Goal: Check status

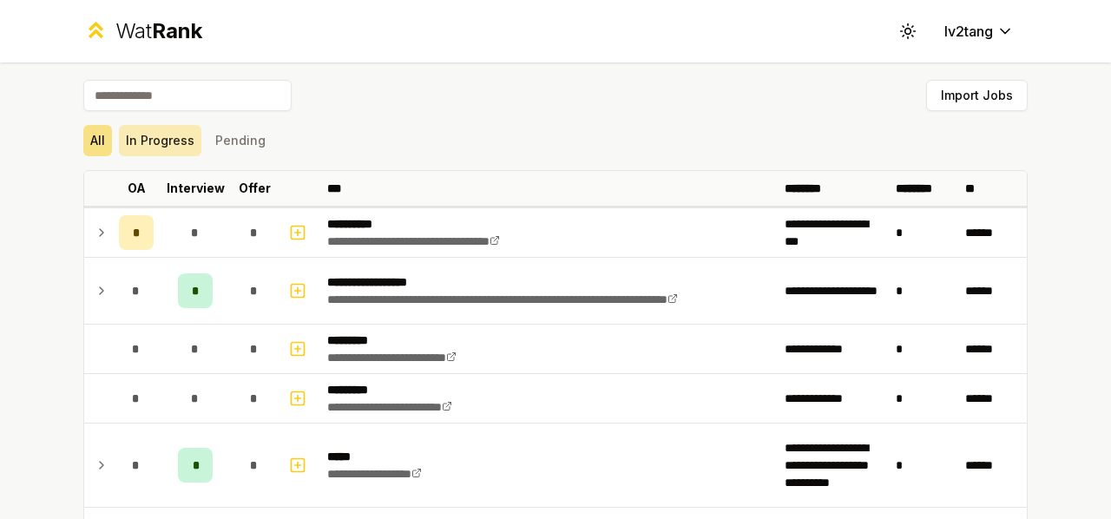
click at [127, 147] on button "In Progress" at bounding box center [160, 140] width 82 height 31
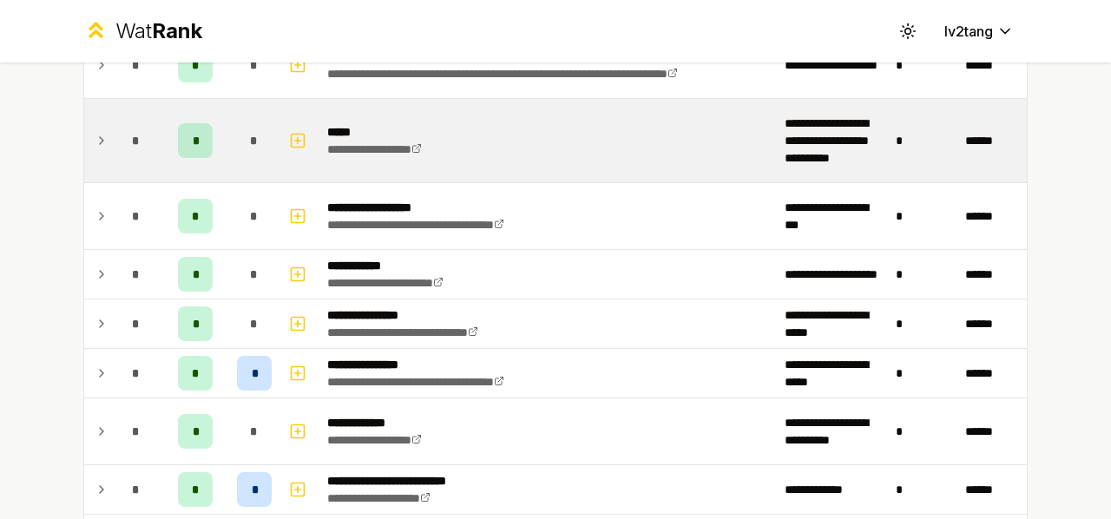
scroll to position [260, 0]
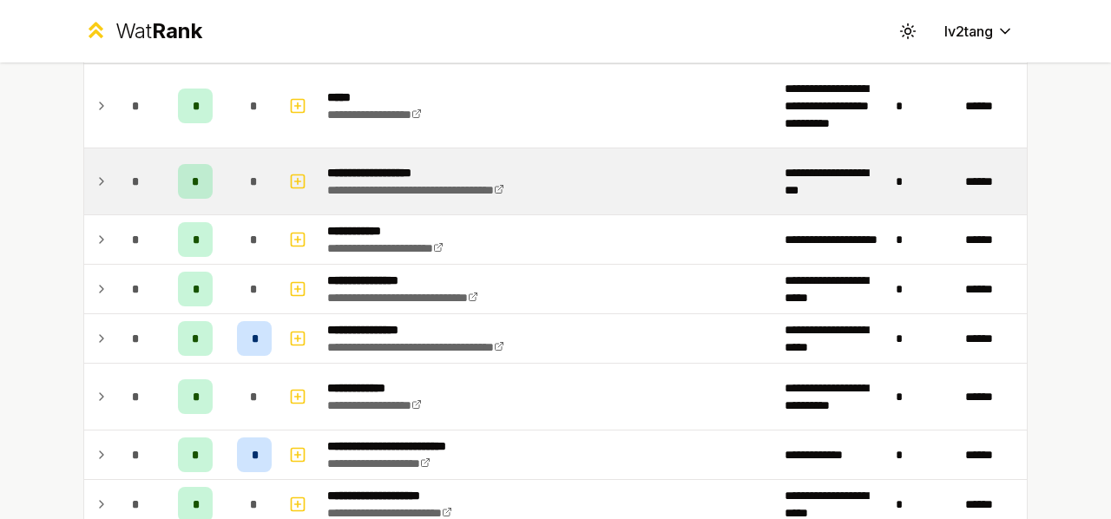
click at [103, 190] on td at bounding box center [98, 181] width 28 height 66
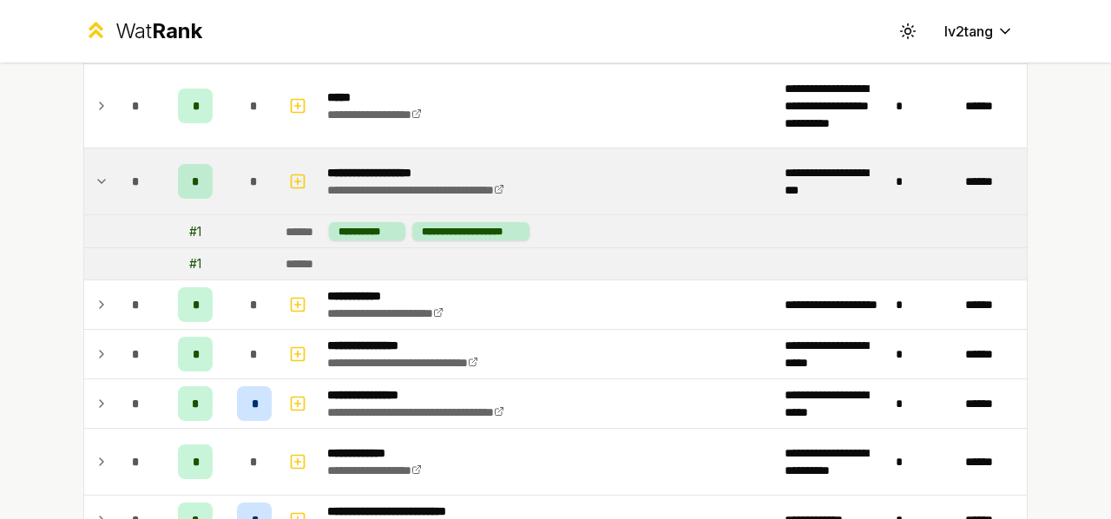
click at [93, 191] on td at bounding box center [98, 181] width 28 height 66
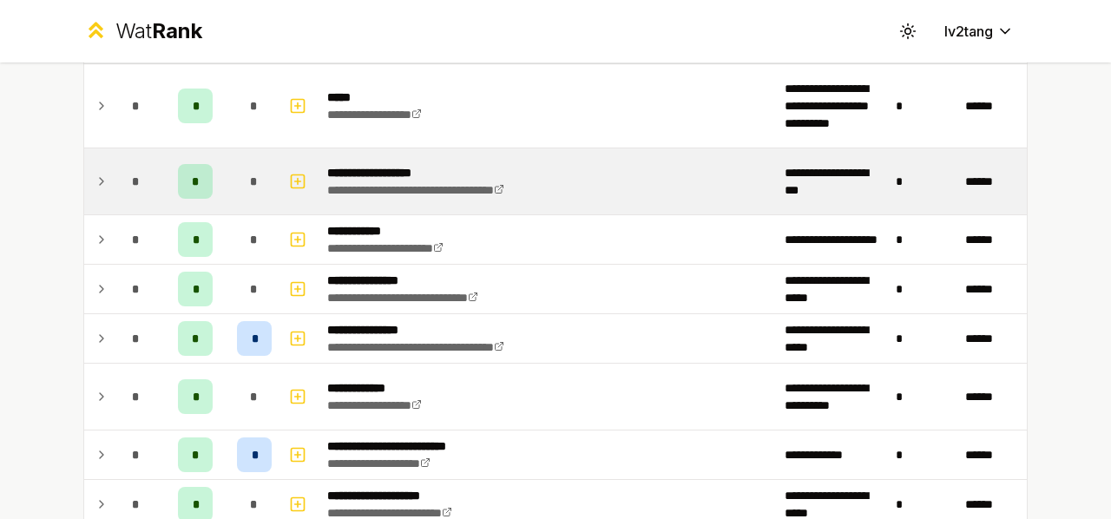
click at [95, 190] on icon at bounding box center [102, 181] width 14 height 21
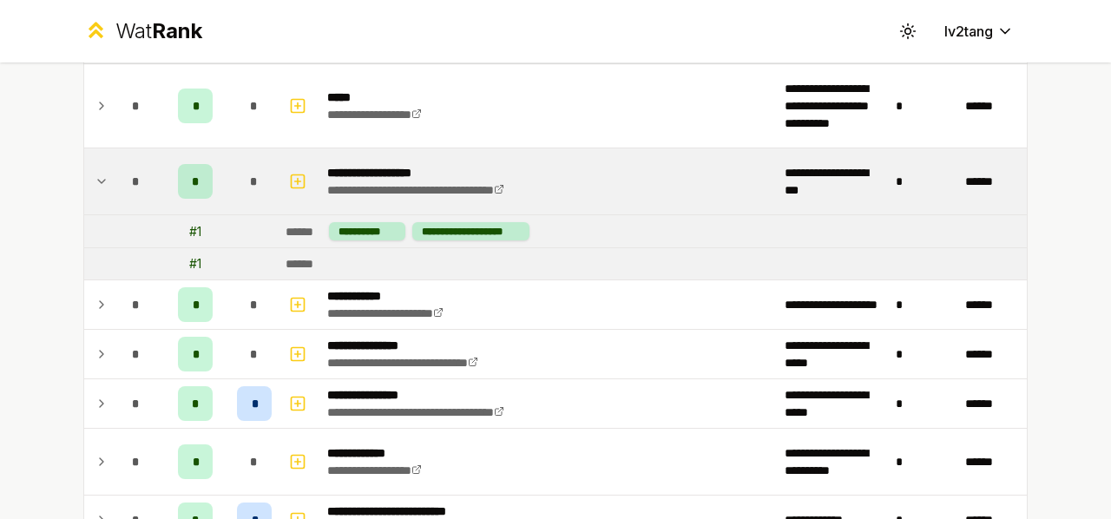
click at [95, 187] on icon at bounding box center [102, 181] width 14 height 21
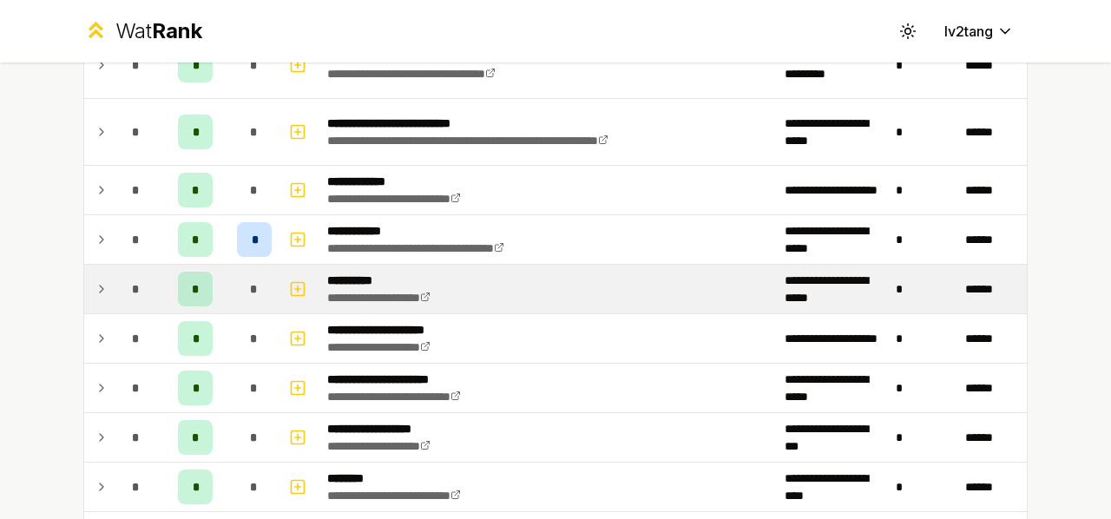
scroll to position [1389, 0]
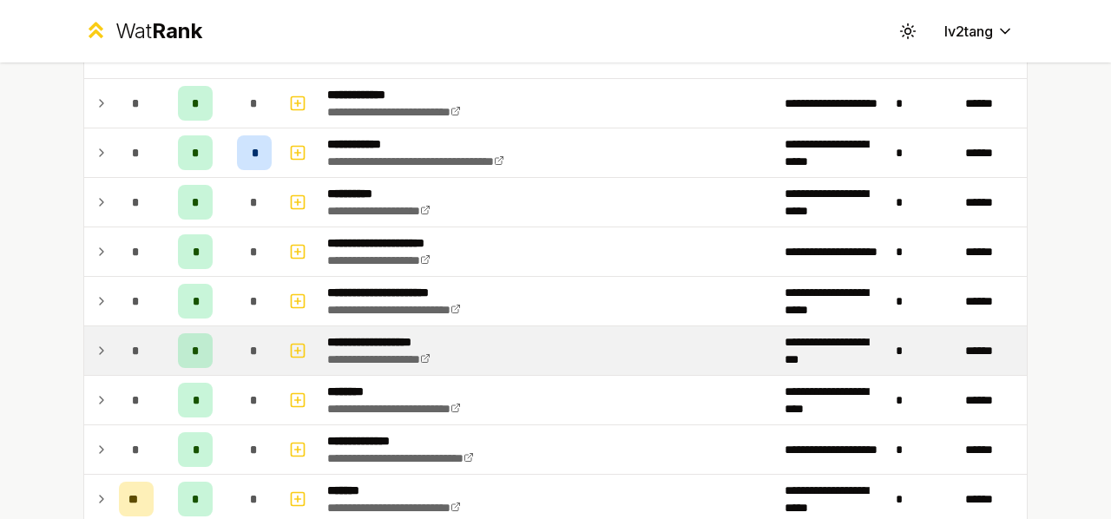
click at [112, 346] on td "*" at bounding box center [136, 350] width 49 height 49
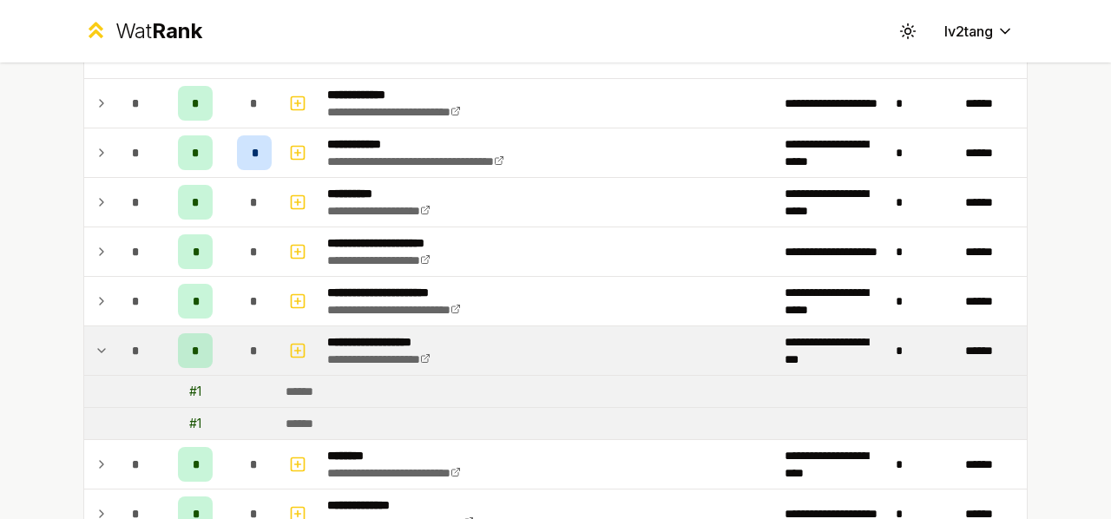
click at [112, 346] on td "*" at bounding box center [136, 350] width 49 height 49
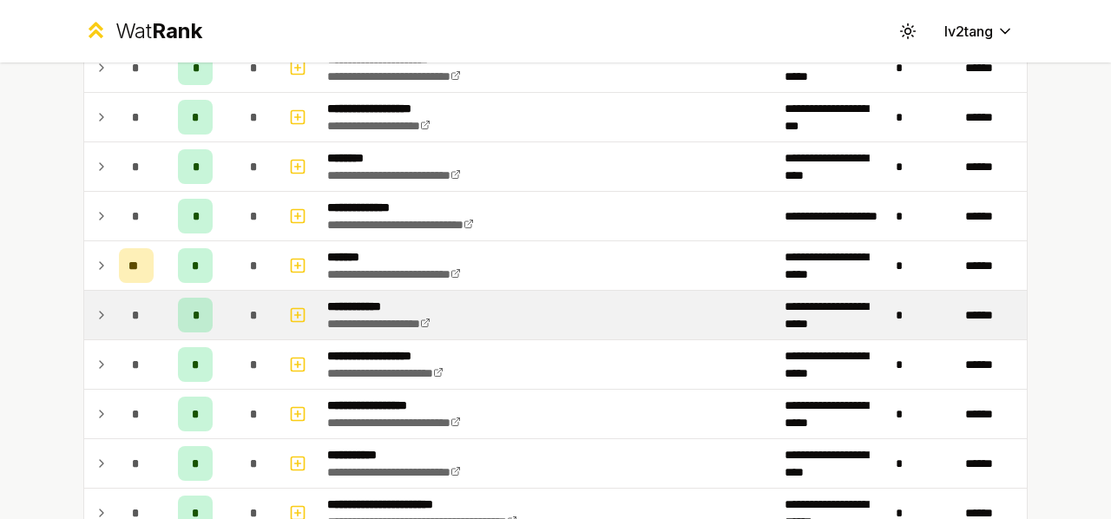
scroll to position [1649, 0]
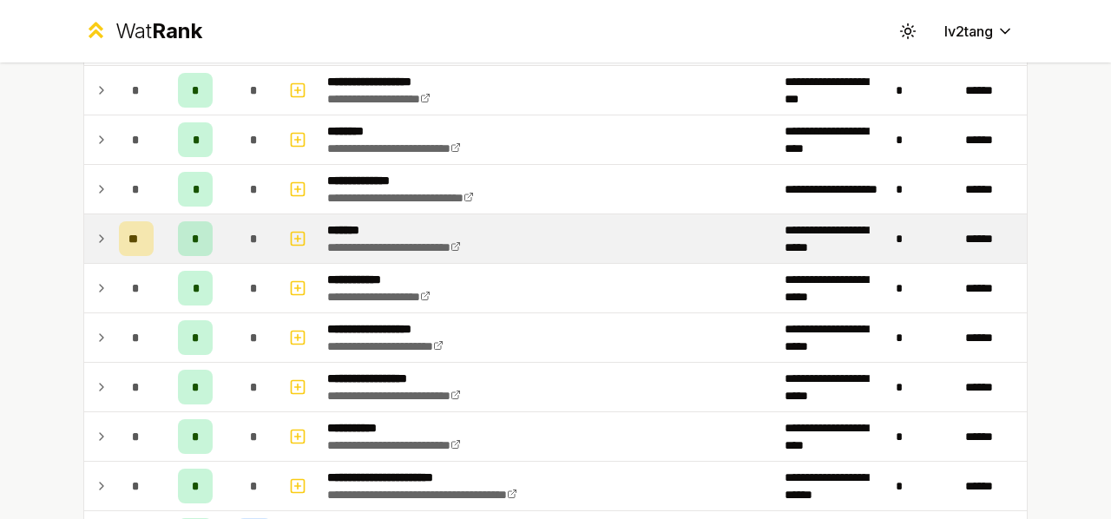
click at [95, 233] on icon at bounding box center [102, 238] width 14 height 21
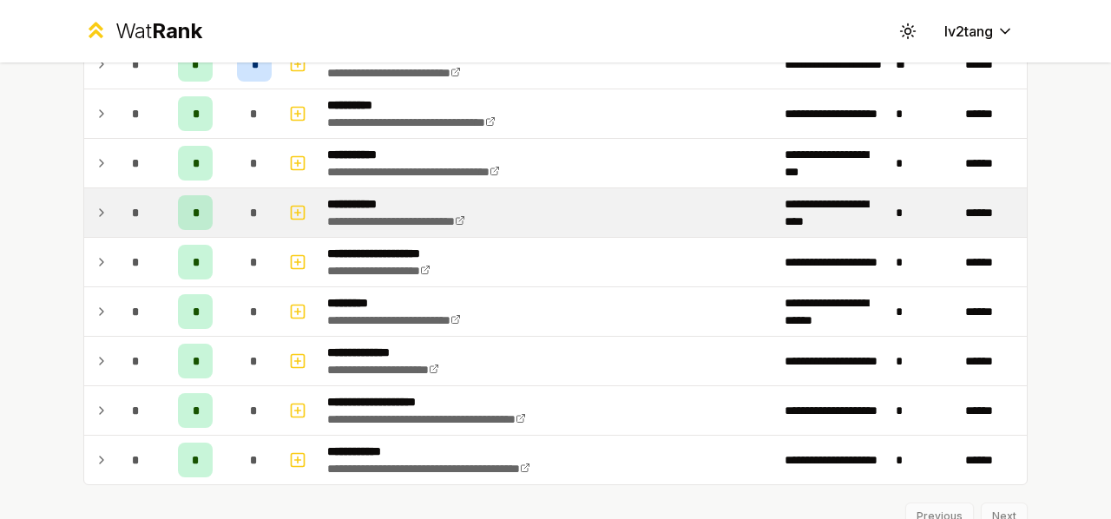
scroll to position [2229, 0]
